Goal: Information Seeking & Learning: Learn about a topic

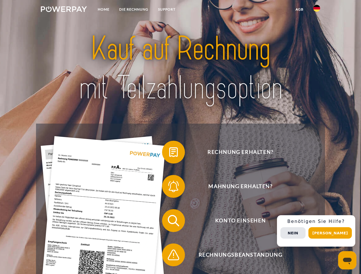
click at [64, 10] on img at bounding box center [64, 9] width 46 height 6
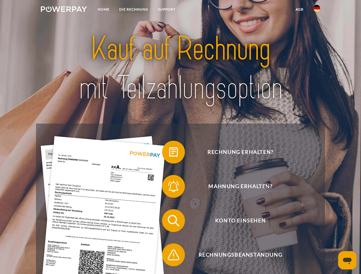
click at [317, 10] on img at bounding box center [316, 8] width 7 height 7
click at [299, 9] on link "agb" at bounding box center [300, 9] width 18 height 10
click at [169, 153] on span at bounding box center [165, 152] width 29 height 29
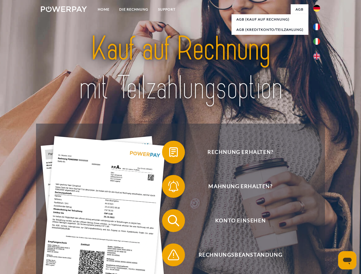
click at [169, 188] on span at bounding box center [165, 186] width 29 height 29
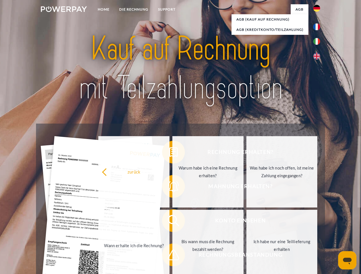
click at [172, 222] on link "Bis wann muss die Rechnung bezahlt werden?" at bounding box center [207, 245] width 71 height 71
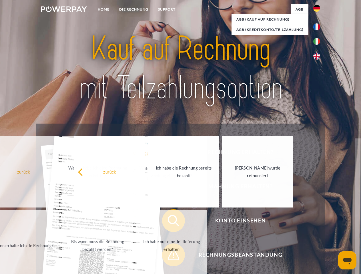
click at [169, 256] on span at bounding box center [165, 255] width 29 height 29
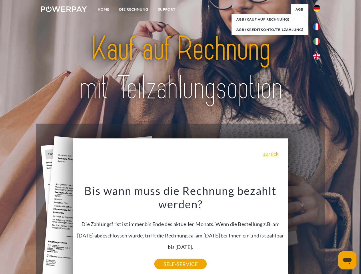
click at [318, 231] on div "Rechnung erhalten? Mahnung erhalten? Konto einsehen" at bounding box center [180, 238] width 289 height 229
click at [304, 232] on span "Konto einsehen" at bounding box center [240, 220] width 140 height 23
click at [332, 233] on header "Home DIE RECHNUNG SUPPORT" at bounding box center [180, 197] width 361 height 395
